Goal: Navigation & Orientation: Find specific page/section

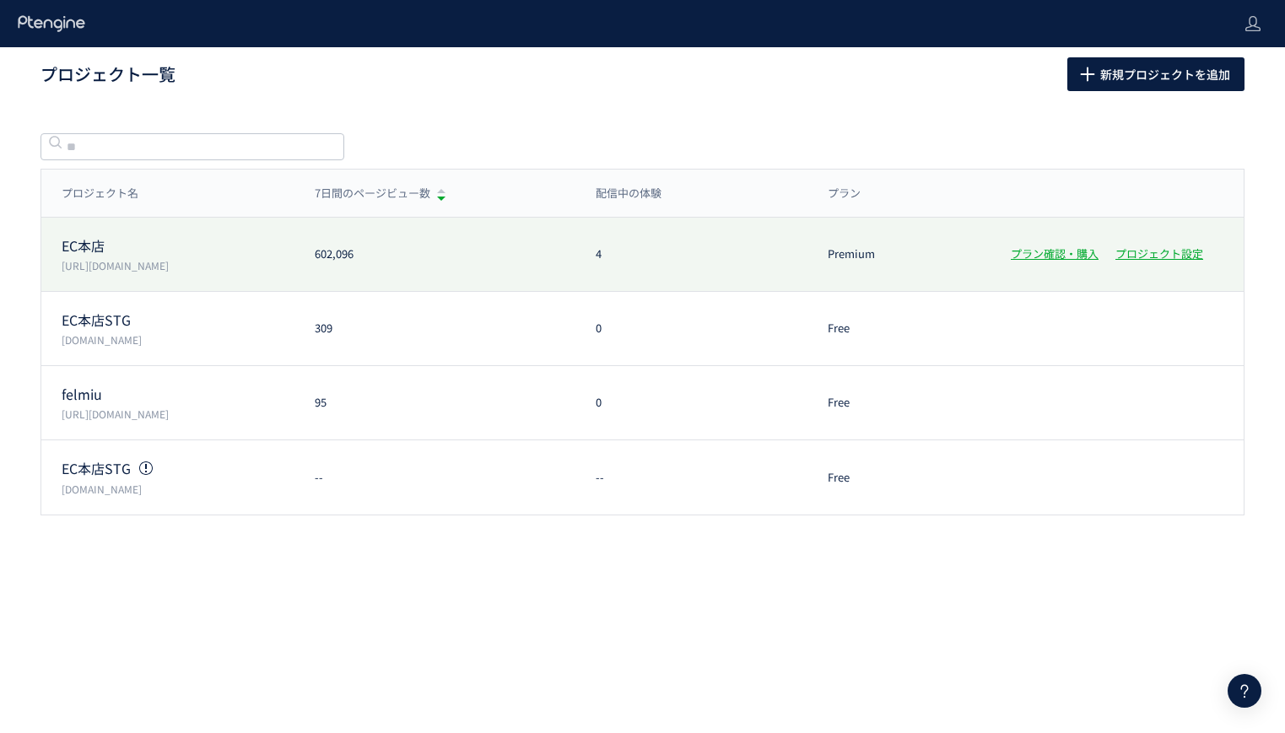
click at [180, 272] on p "[URL][DOMAIN_NAME]" at bounding box center [178, 265] width 233 height 14
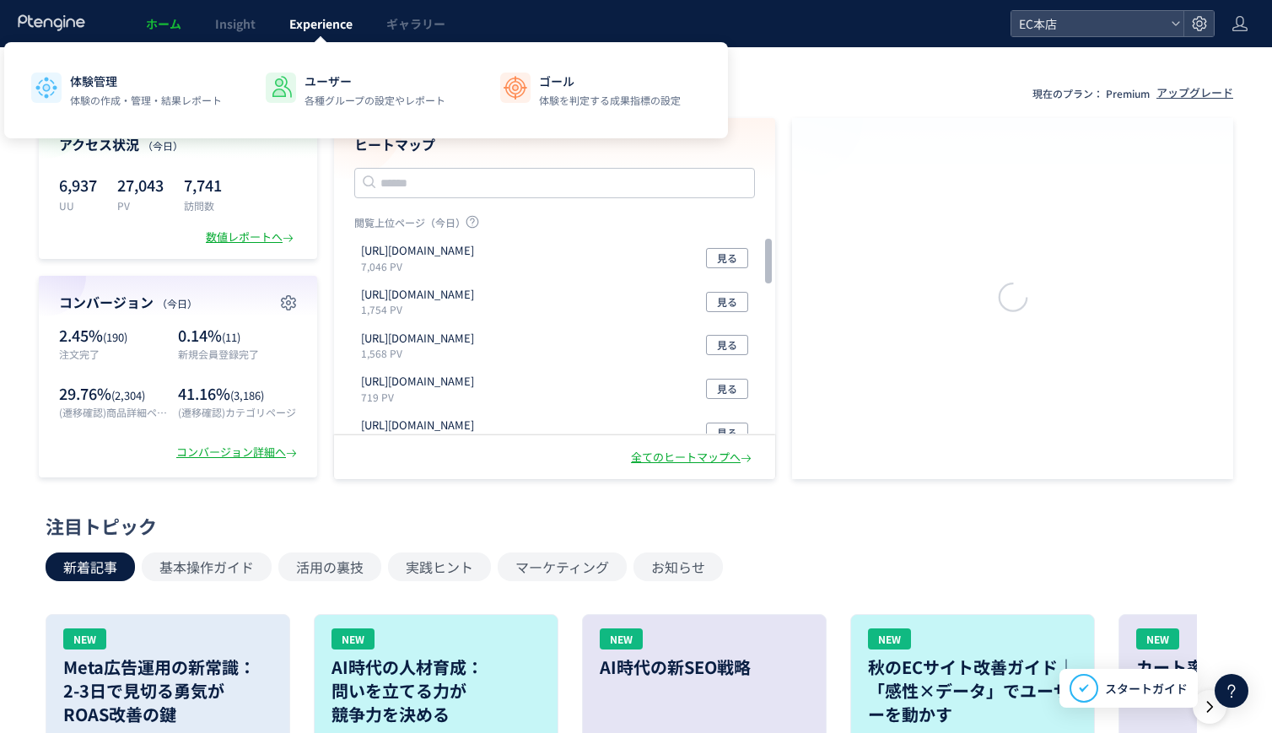
click at [355, 23] on link "Experience" at bounding box center [321, 23] width 97 height 47
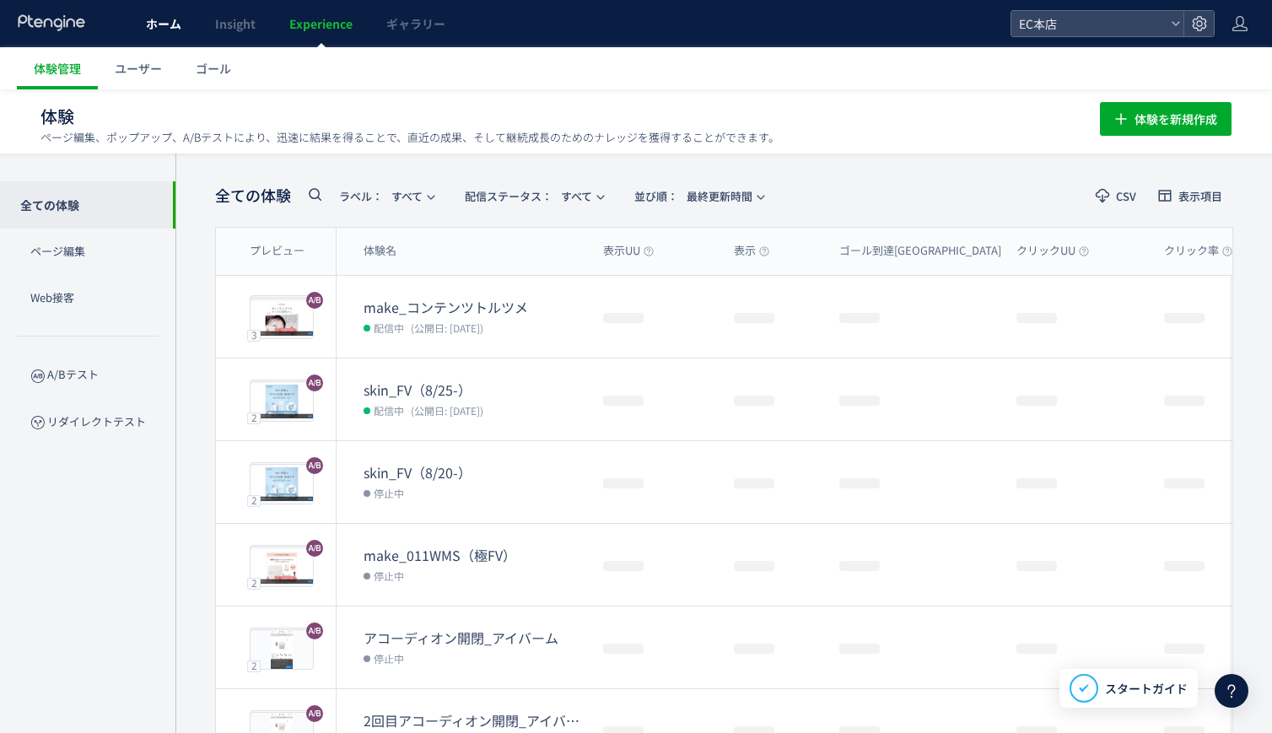
click at [186, 23] on link "ホーム" at bounding box center [163, 23] width 69 height 47
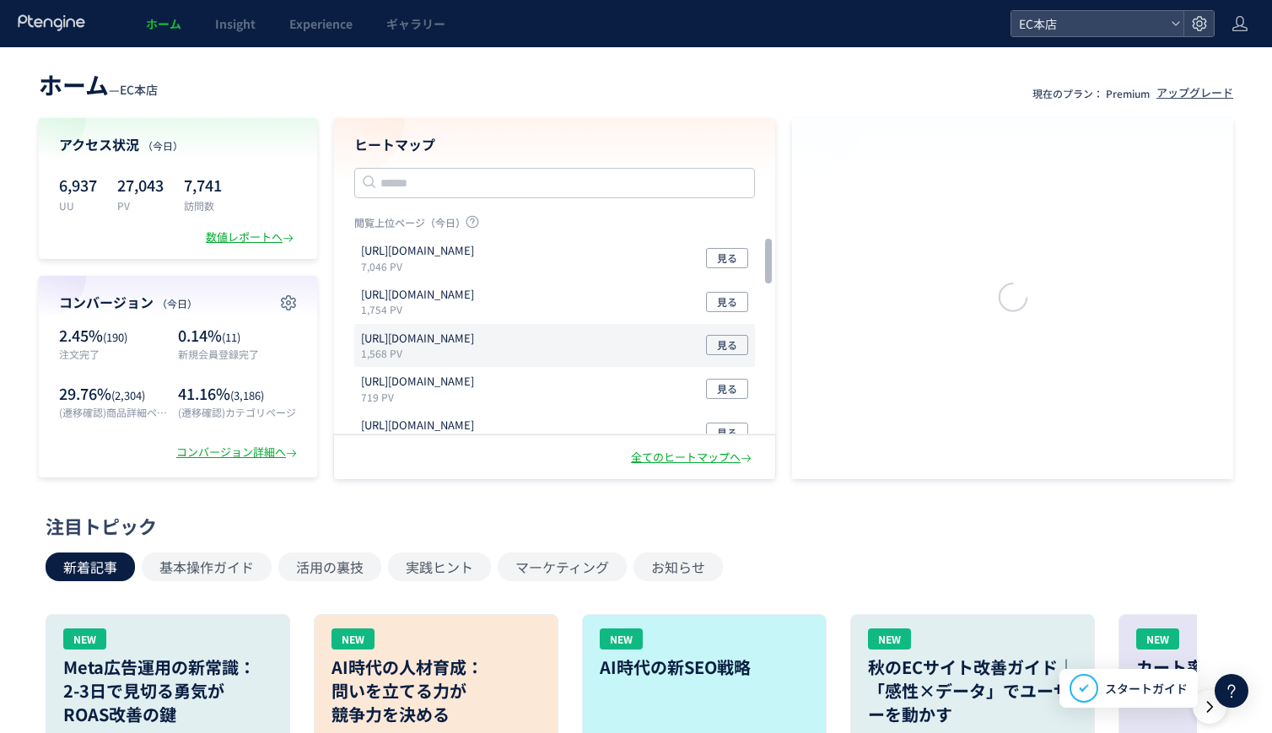
click at [474, 342] on p "[URL][DOMAIN_NAME]" at bounding box center [417, 339] width 113 height 16
